Goal: Transaction & Acquisition: Purchase product/service

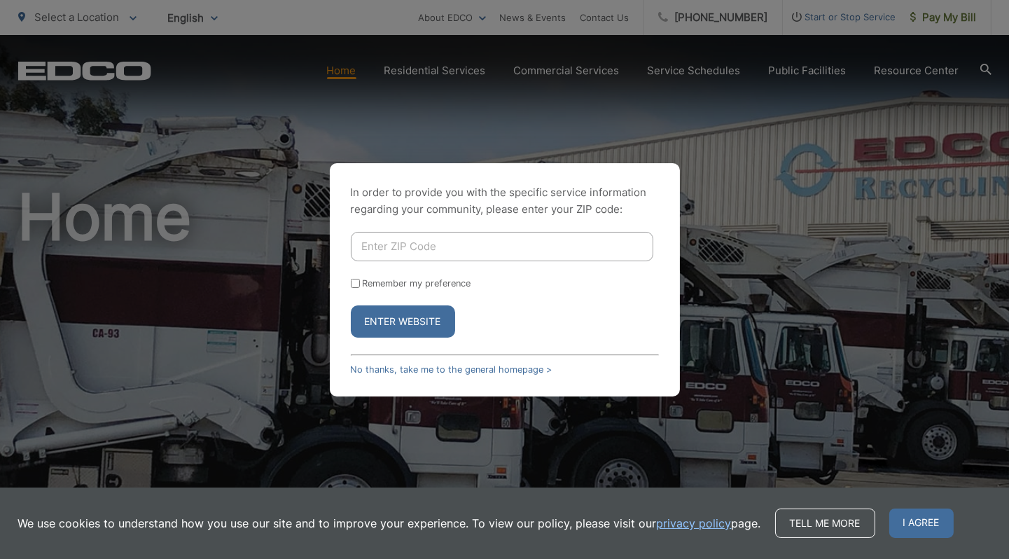
click at [420, 245] on input "Enter ZIP Code" at bounding box center [502, 246] width 302 height 29
type input "92069"
click at [381, 315] on button "Enter Website" at bounding box center [403, 321] width 104 height 32
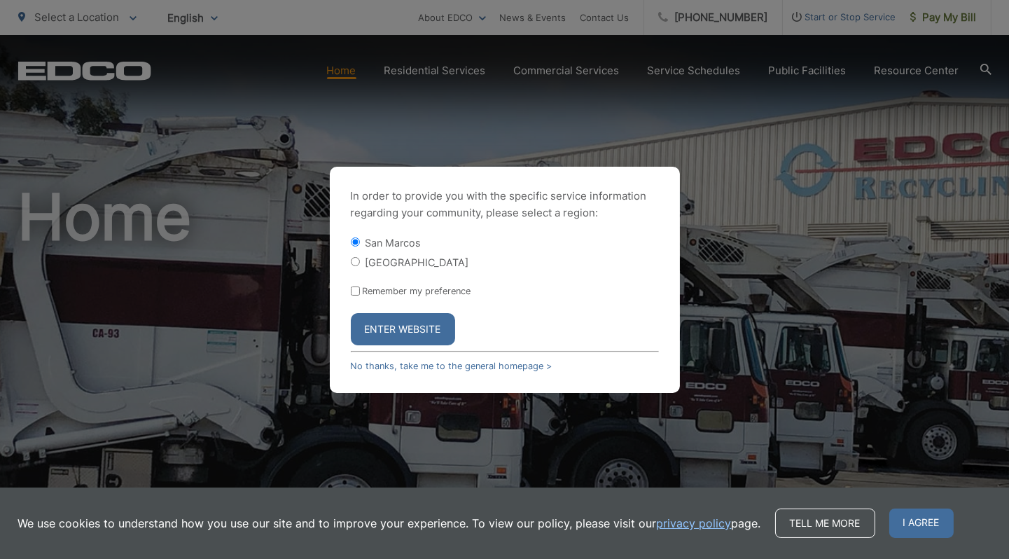
click at [395, 323] on button "Enter Website" at bounding box center [403, 329] width 104 height 32
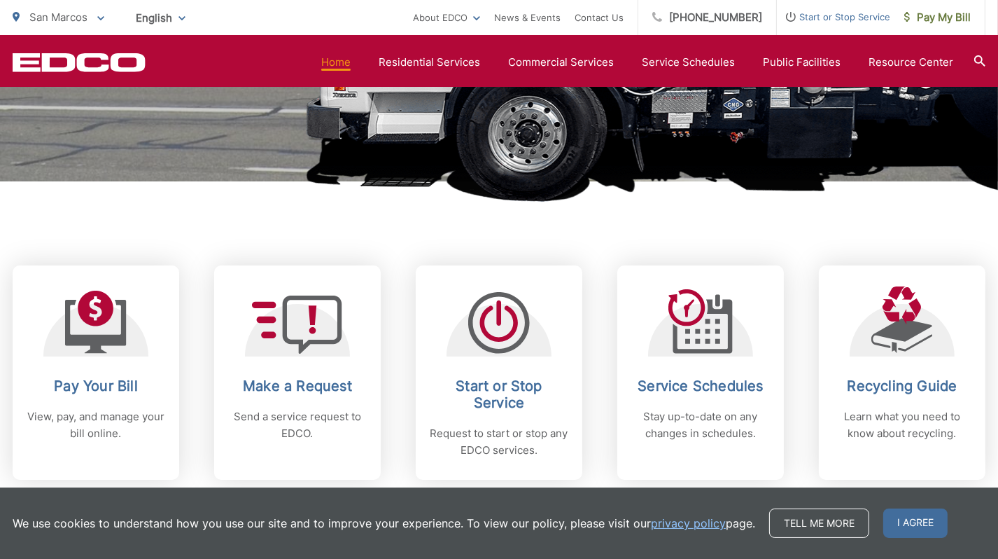
scroll to position [629, 0]
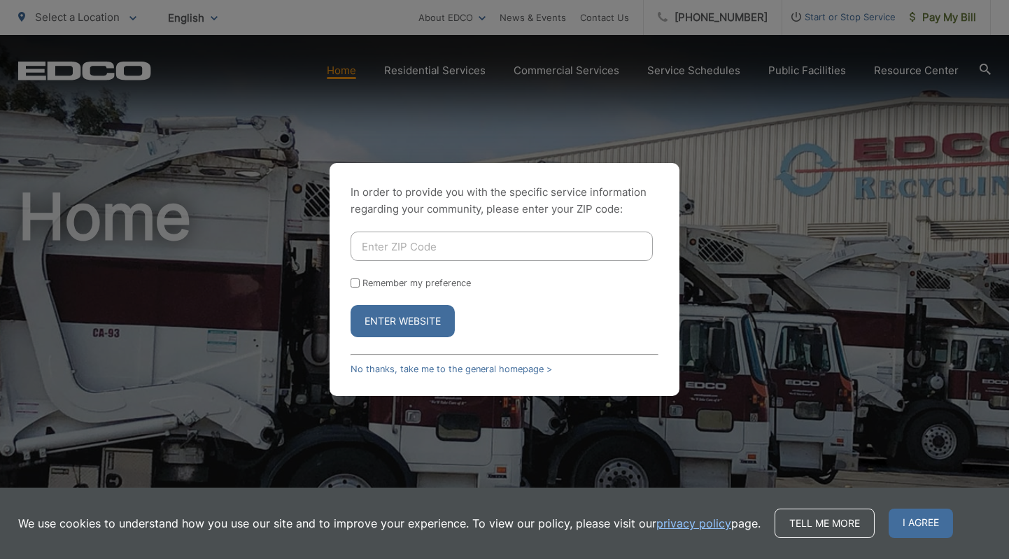
click at [372, 248] on input "Enter ZIP Code" at bounding box center [502, 246] width 302 height 29
type input "92069"
click at [351, 305] on button "Enter Website" at bounding box center [403, 321] width 104 height 32
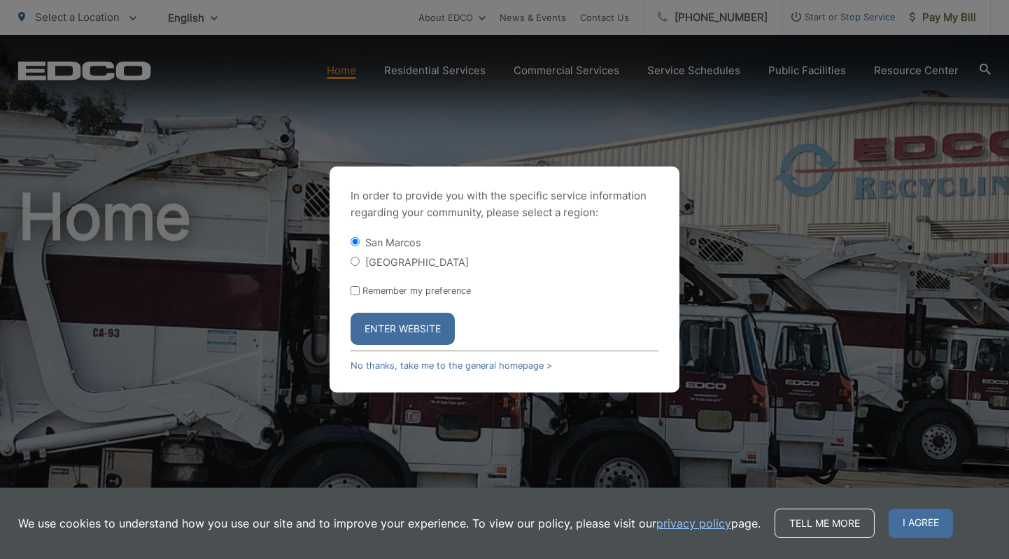
click at [393, 323] on button "Enter Website" at bounding box center [403, 329] width 104 height 32
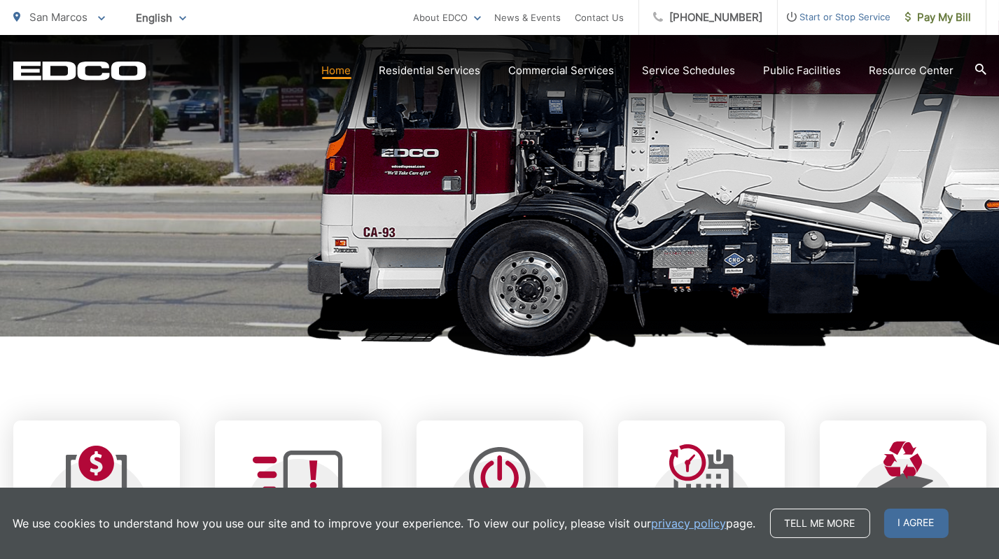
scroll to position [489, 0]
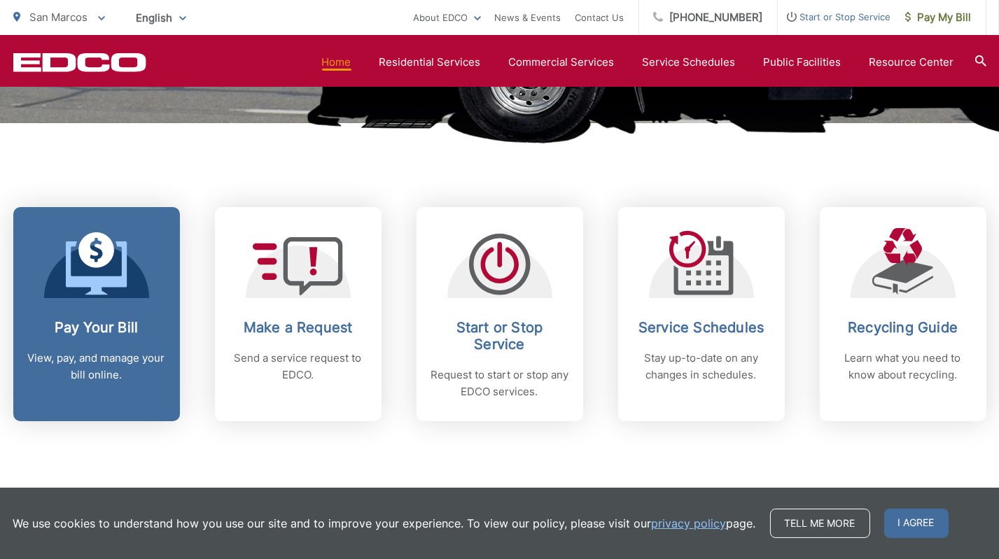
click at [95, 328] on h2 "Pay Your Bill" at bounding box center [96, 327] width 139 height 17
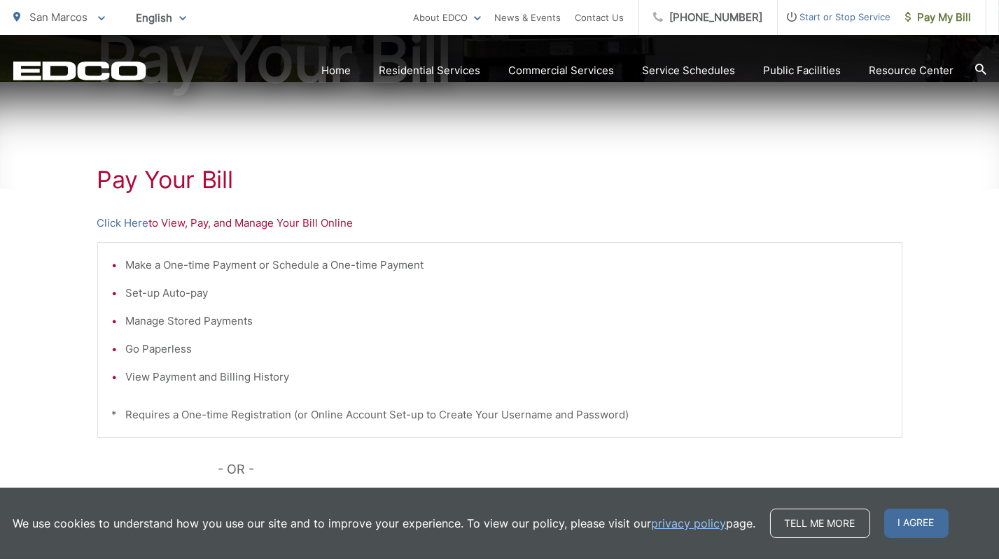
scroll to position [210, 0]
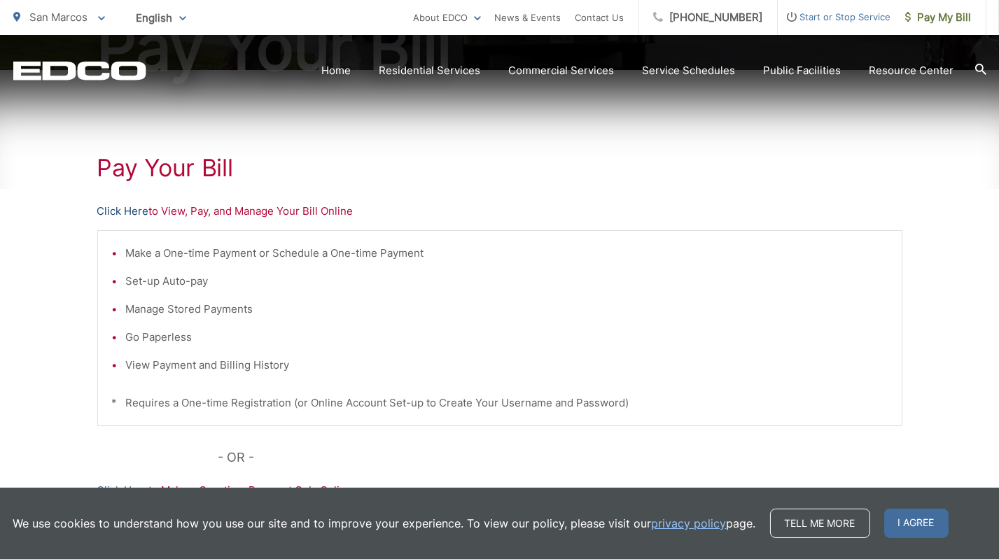
click at [130, 206] on link "Click Here" at bounding box center [123, 211] width 52 height 17
